Goal: Entertainment & Leisure: Browse casually

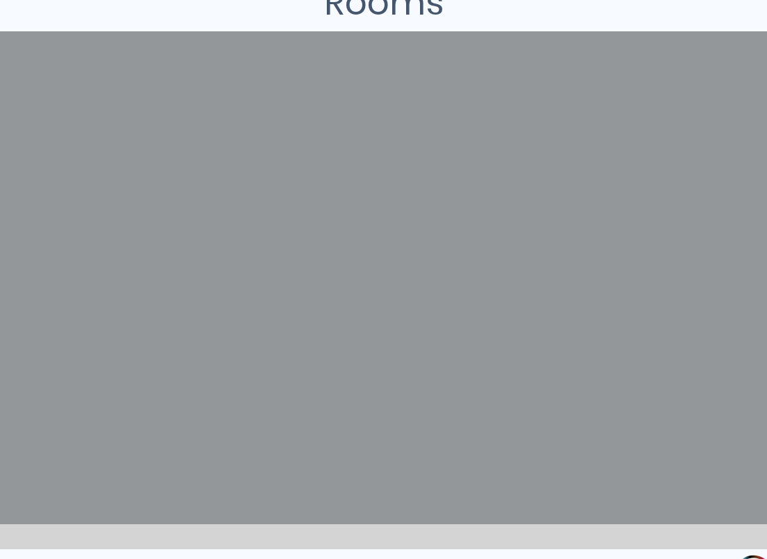
scroll to position [266, 0]
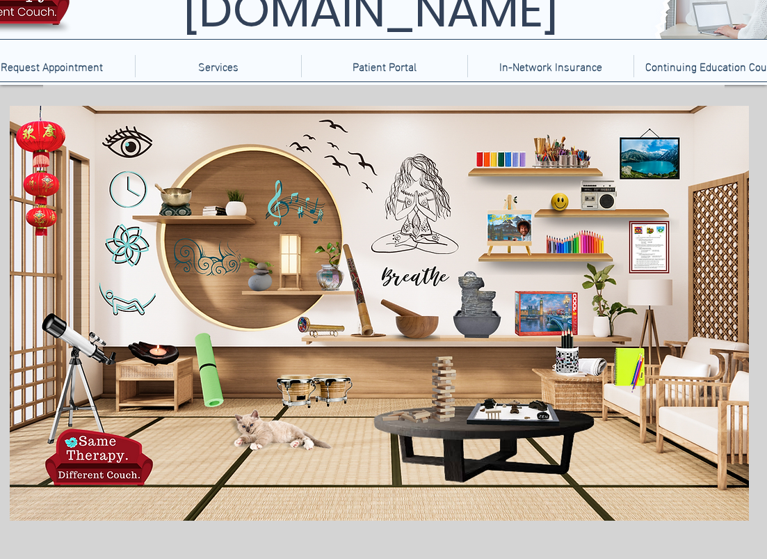
scroll to position [90, 0]
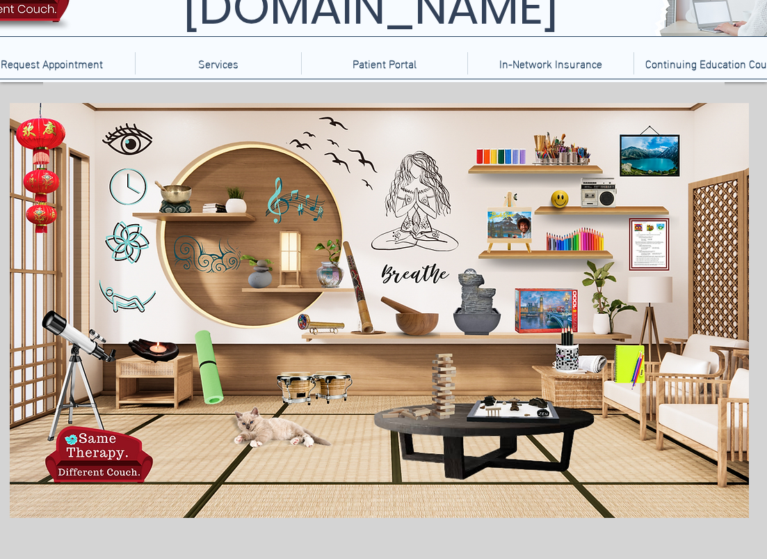
click at [262, 428] on icon "An image of a cat, nothing happens when clicked." at bounding box center [274, 422] width 105 height 40
click at [99, 461] on icon "An image of the TelebehavioralHealth.US Logo" at bounding box center [89, 453] width 102 height 51
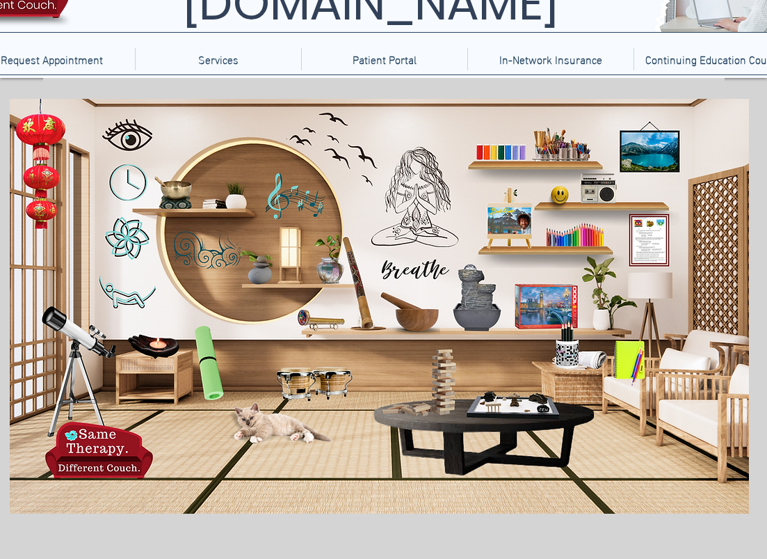
scroll to position [93, 0]
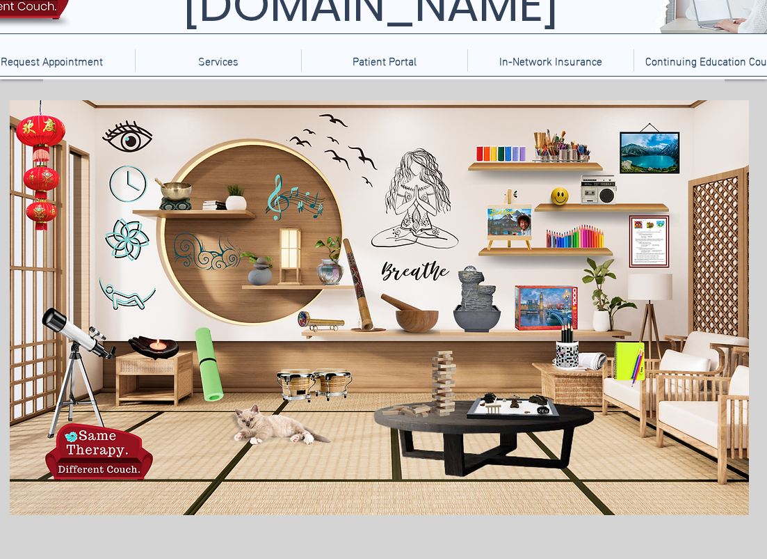
click at [298, 287] on img "main content" at bounding box center [379, 307] width 739 height 415
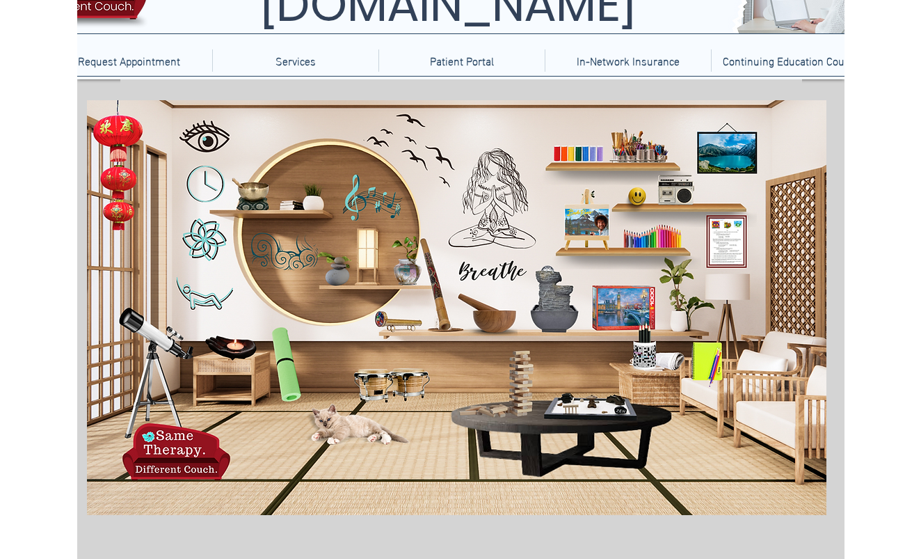
scroll to position [78, 0]
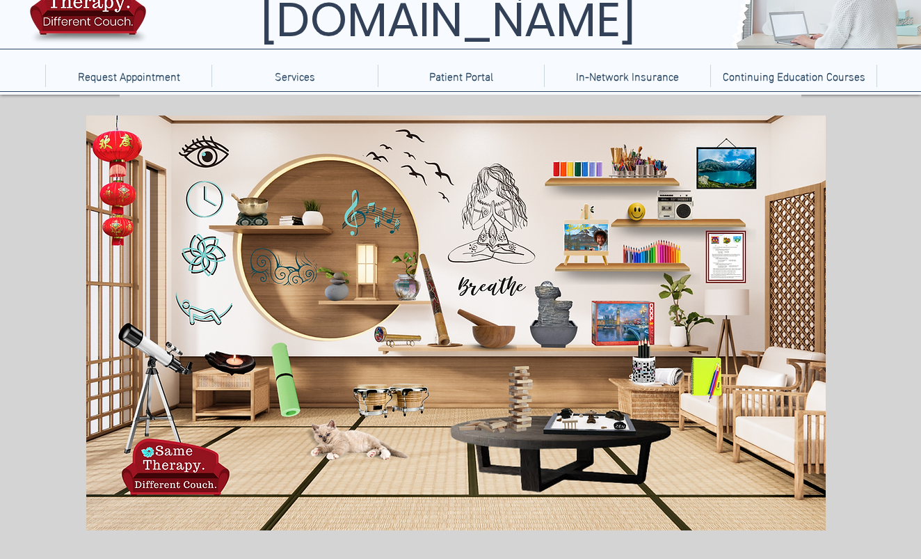
click at [711, 378] on icon "A journal and pen, when clicked brings you to journal prompts." at bounding box center [706, 375] width 31 height 50
click at [641, 361] on icon "A mug of pencils when clicked will bring you to word games" at bounding box center [649, 361] width 44 height 44
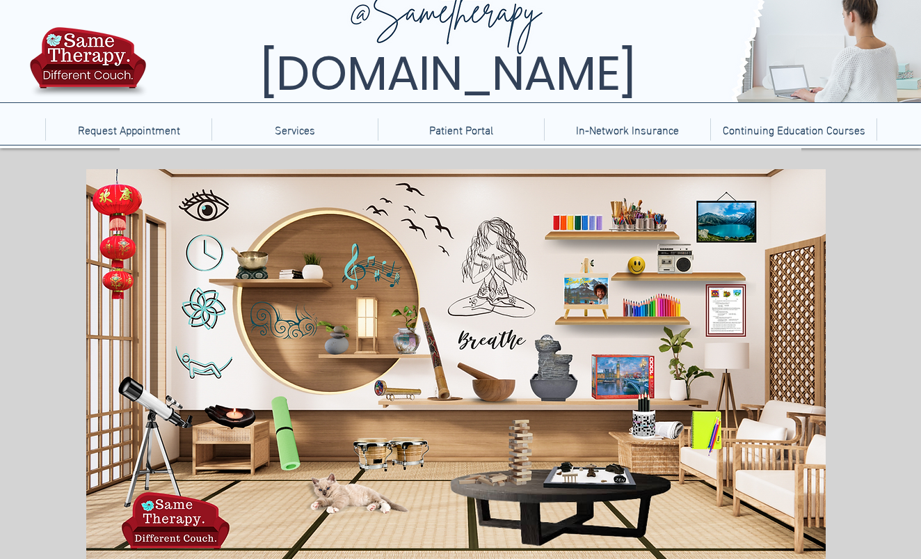
scroll to position [15, 0]
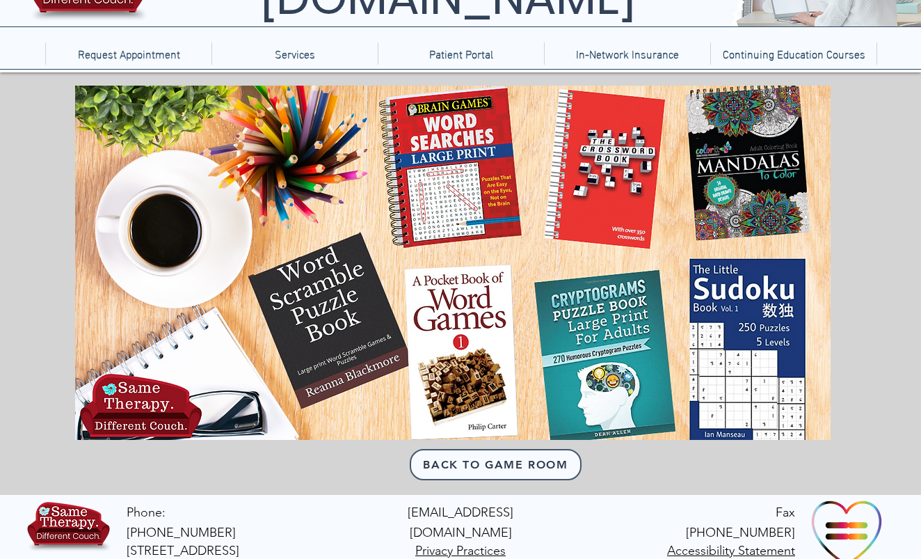
scroll to position [87, 0]
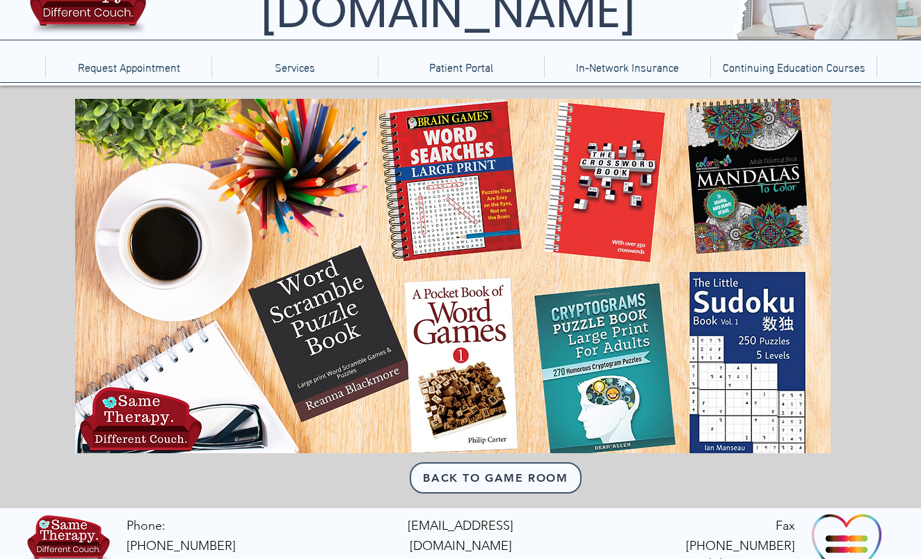
click at [459, 317] on icon "An image of word games book that when clicked brings you to online word games." at bounding box center [456, 362] width 107 height 168
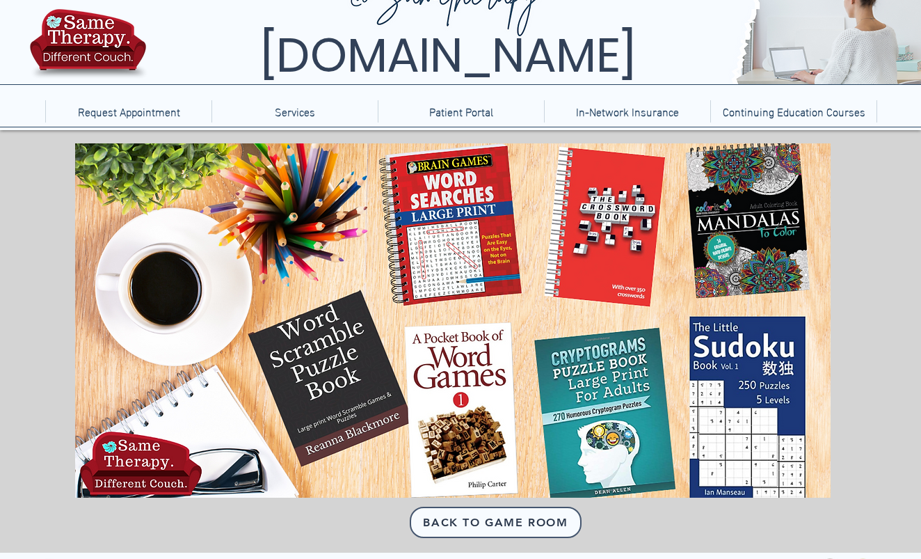
scroll to position [72, 0]
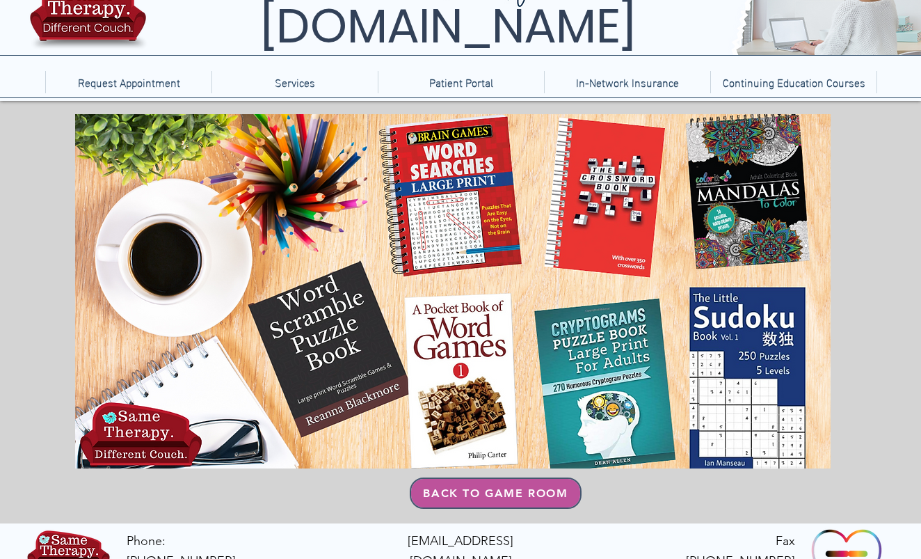
click at [455, 497] on span "Back to Game Room" at bounding box center [495, 492] width 145 height 13
